Goal: Task Accomplishment & Management: Use online tool/utility

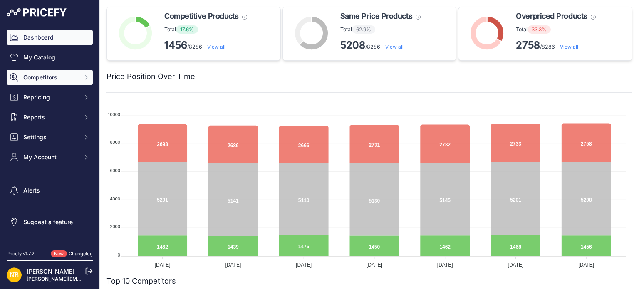
click at [88, 77] on icon "Sidebar" at bounding box center [86, 77] width 7 height 7
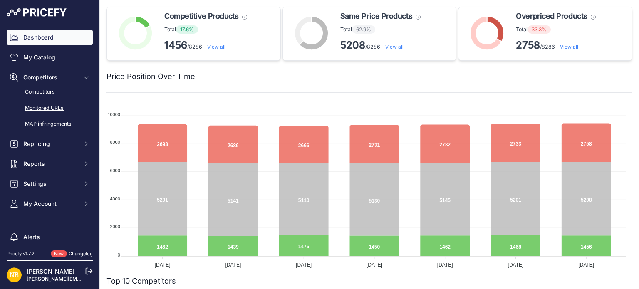
click at [48, 108] on link "Monitored URLs" at bounding box center [50, 108] width 86 height 15
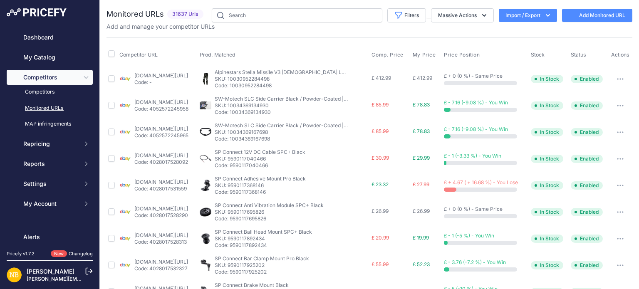
click at [544, 13] on icon "button" at bounding box center [548, 15] width 8 height 8
click at [522, 46] on div "Export" at bounding box center [527, 47] width 67 height 15
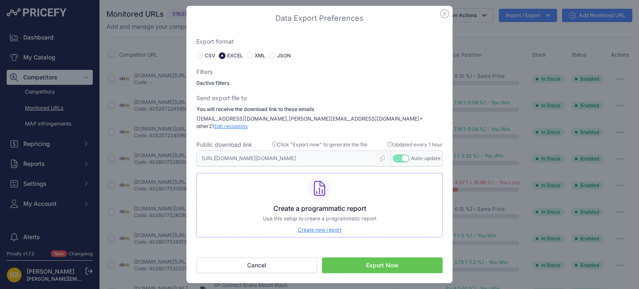
click at [393, 262] on button "Export Now" at bounding box center [382, 266] width 121 height 16
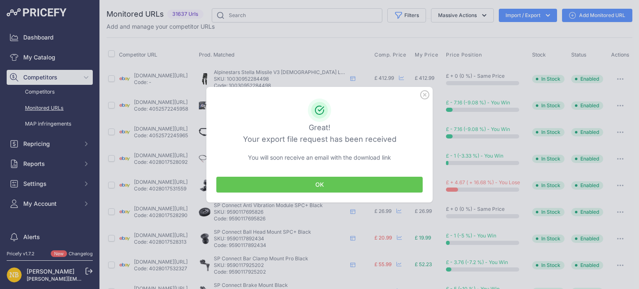
click at [305, 181] on button "OK" at bounding box center [319, 185] width 206 height 16
